Goal: Task Accomplishment & Management: Use online tool/utility

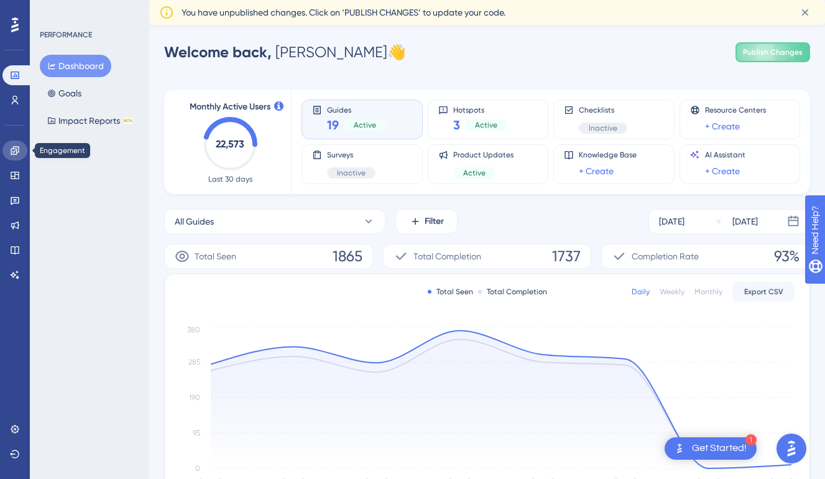
click at [21, 158] on link at bounding box center [14, 151] width 25 height 20
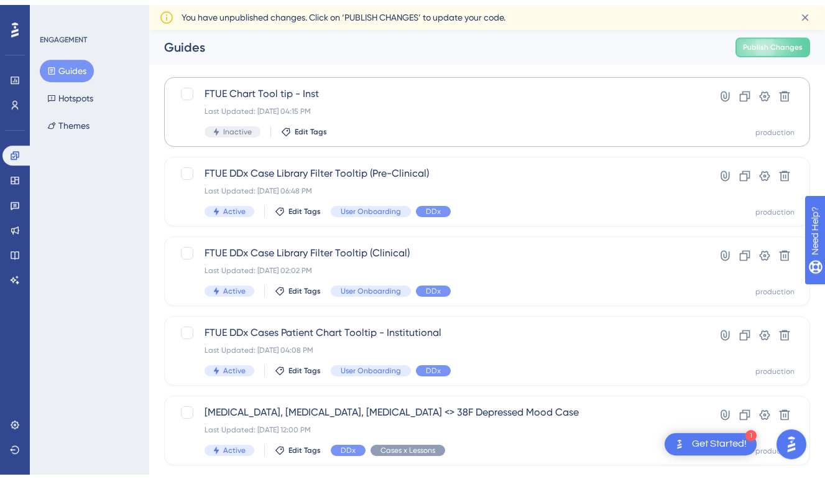
scroll to position [50, 0]
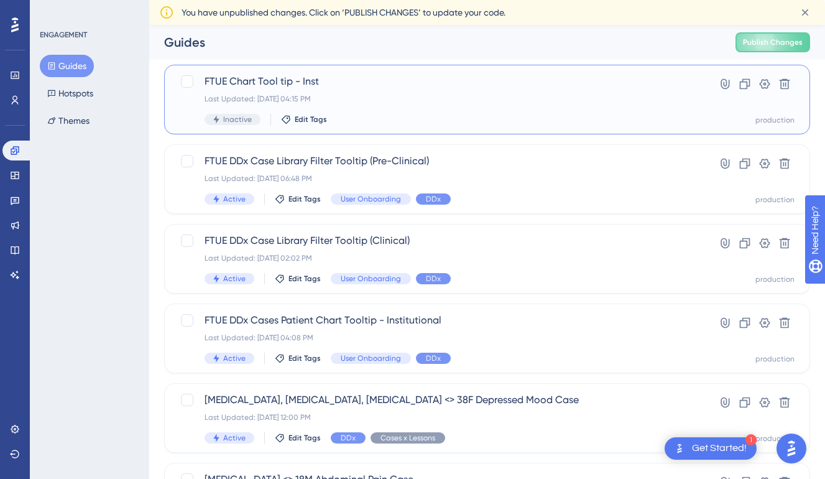
click at [354, 90] on div "FTUE Chart Tool tip - Inst Last Updated: [DATE] 04:15 PM Inactive Edit Tags" at bounding box center [438, 99] width 466 height 51
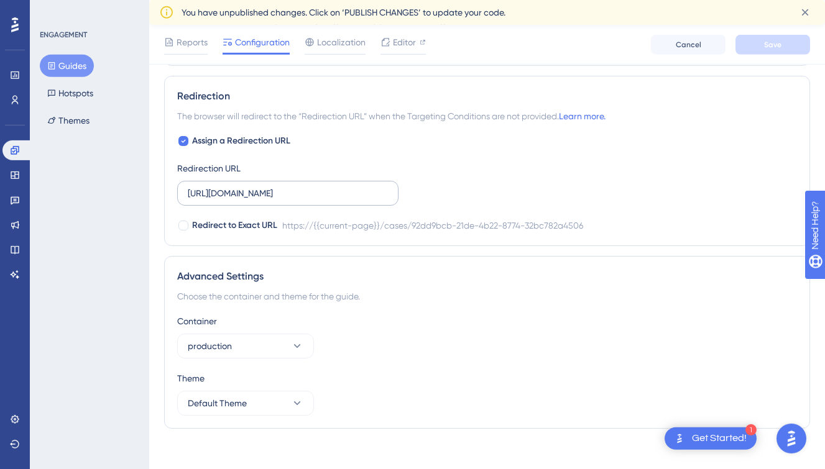
scroll to position [880, 0]
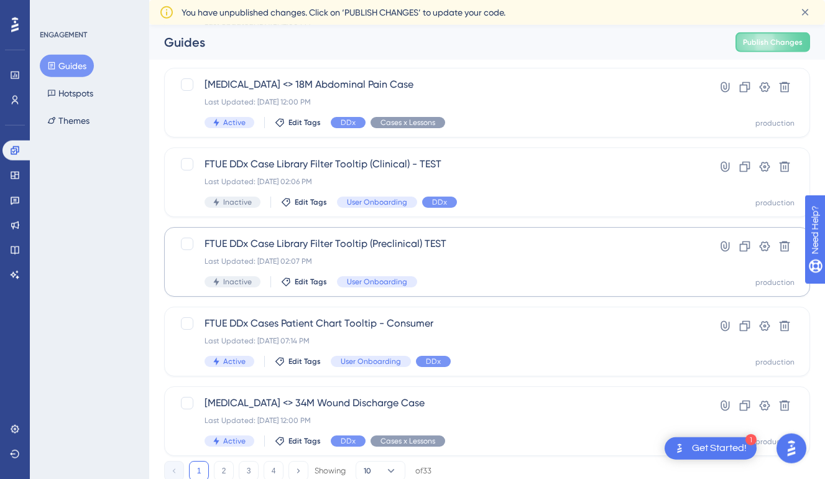
scroll to position [486, 0]
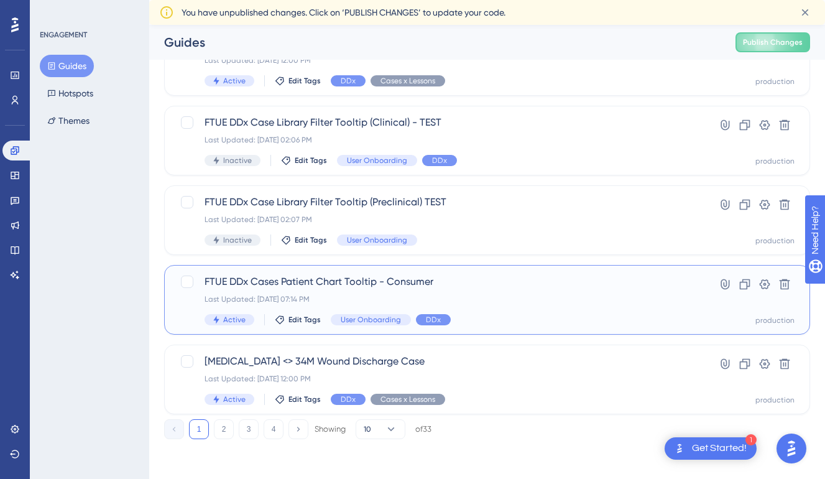
click at [356, 280] on span "FTUE DDx Cases Patient Chart Tooltip - Consumer" at bounding box center [438, 281] width 466 height 15
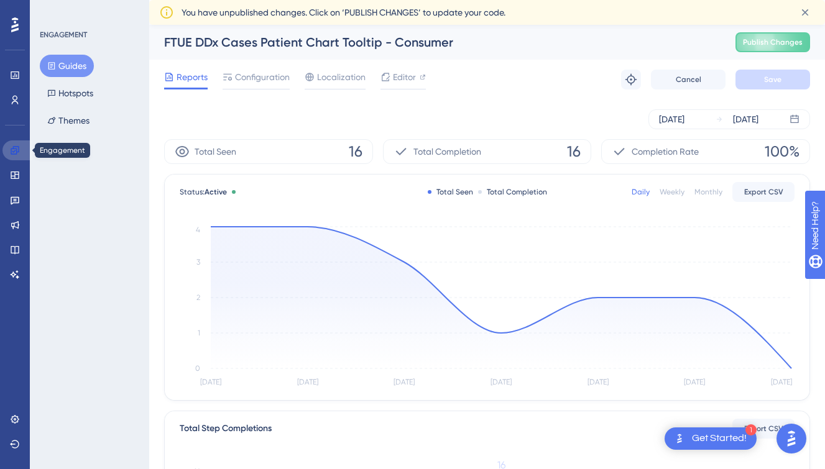
click at [22, 153] on link at bounding box center [17, 151] width 30 height 20
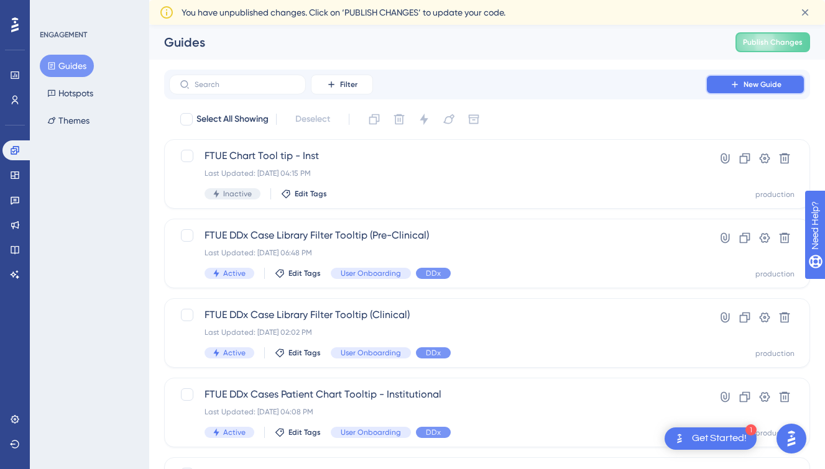
click at [726, 91] on button "New Guide" at bounding box center [755, 85] width 99 height 20
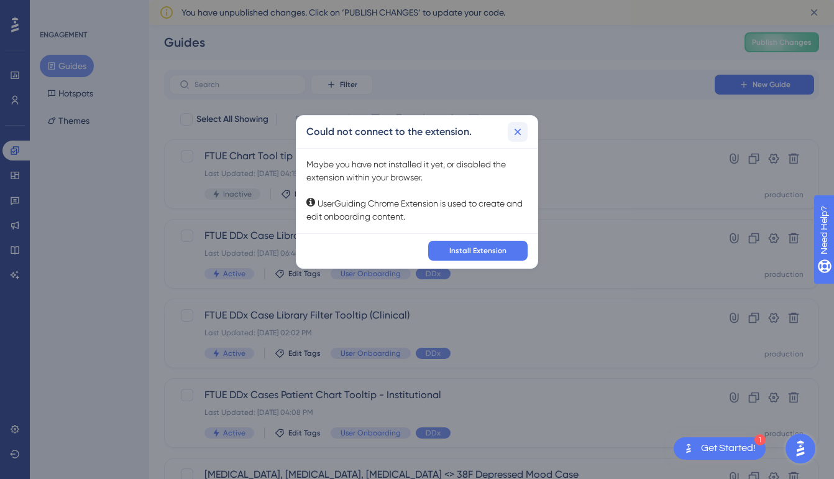
click at [521, 129] on icon at bounding box center [518, 132] width 12 height 12
